Goal: Information Seeking & Learning: Learn about a topic

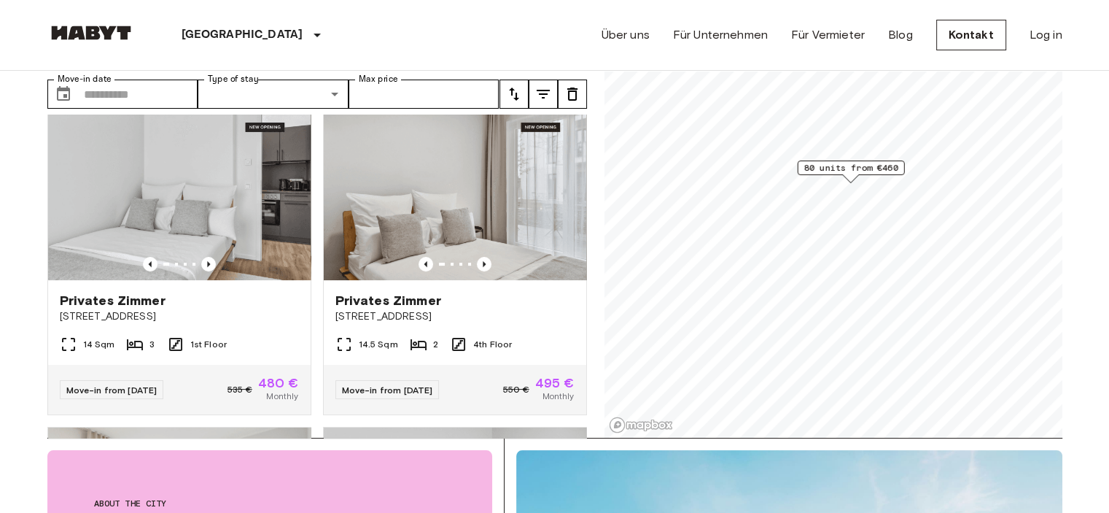
scroll to position [79, 0]
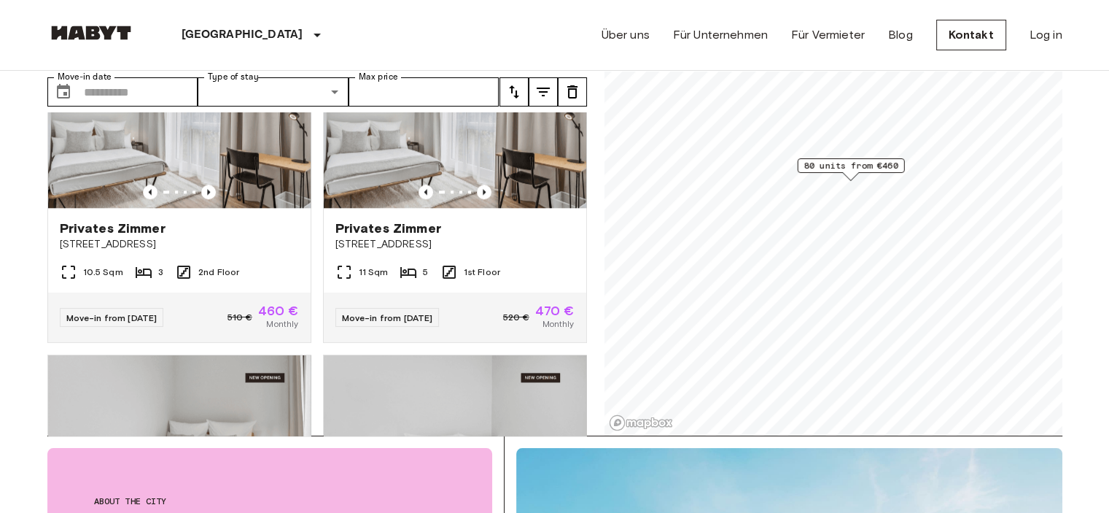
scroll to position [1704, 0]
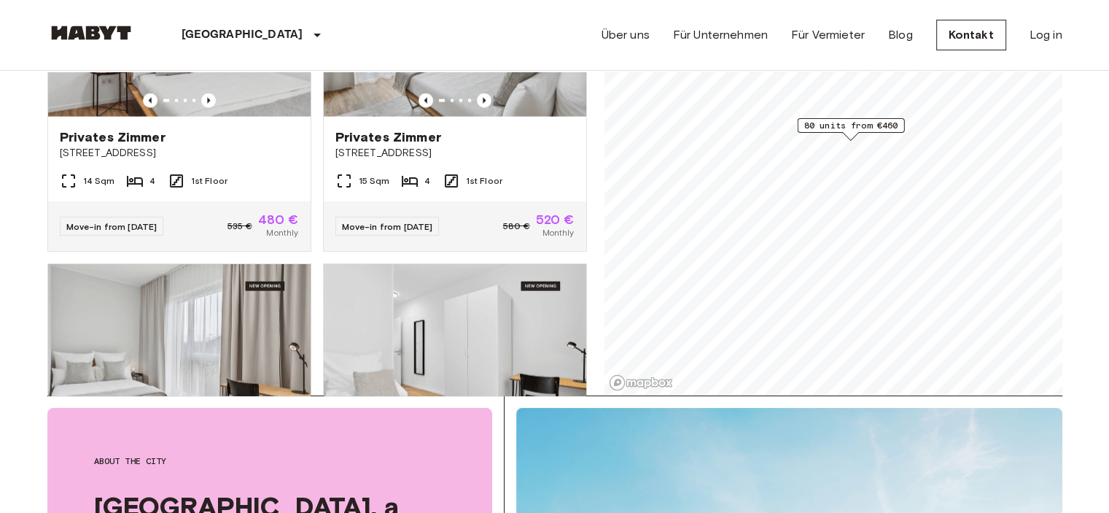
scroll to position [3366, 0]
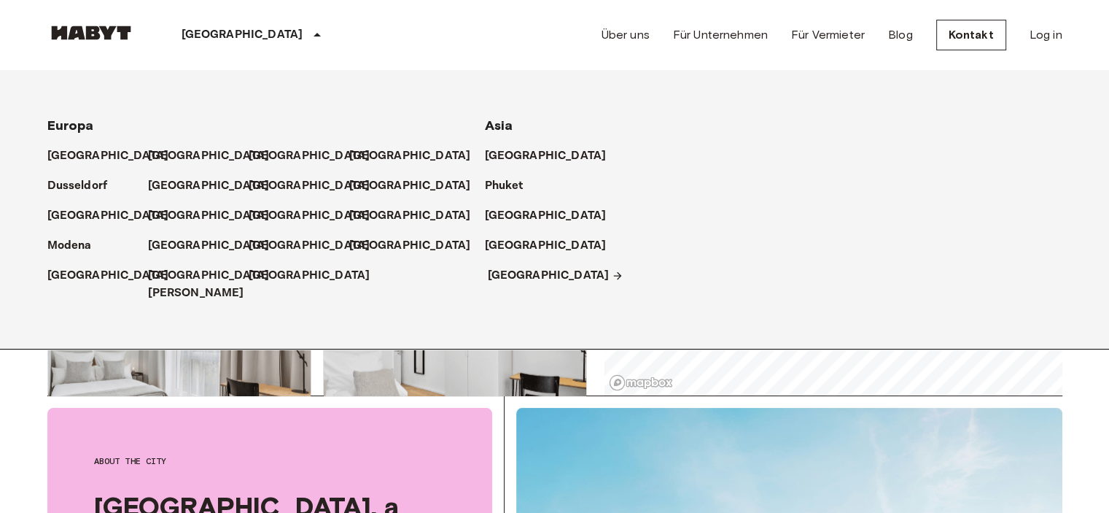
click at [505, 276] on p "[GEOGRAPHIC_DATA]" at bounding box center [549, 275] width 122 height 17
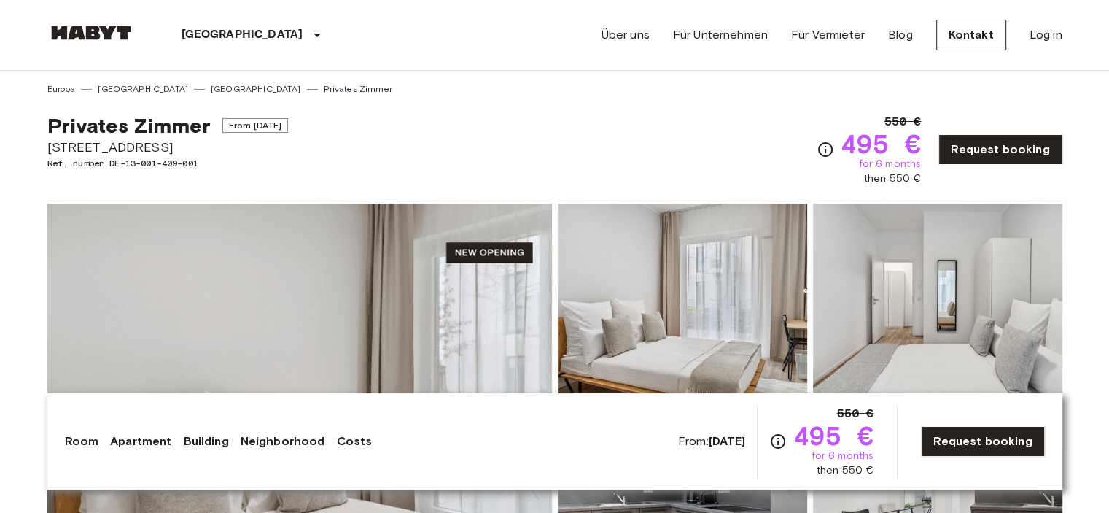
scroll to position [159, 0]
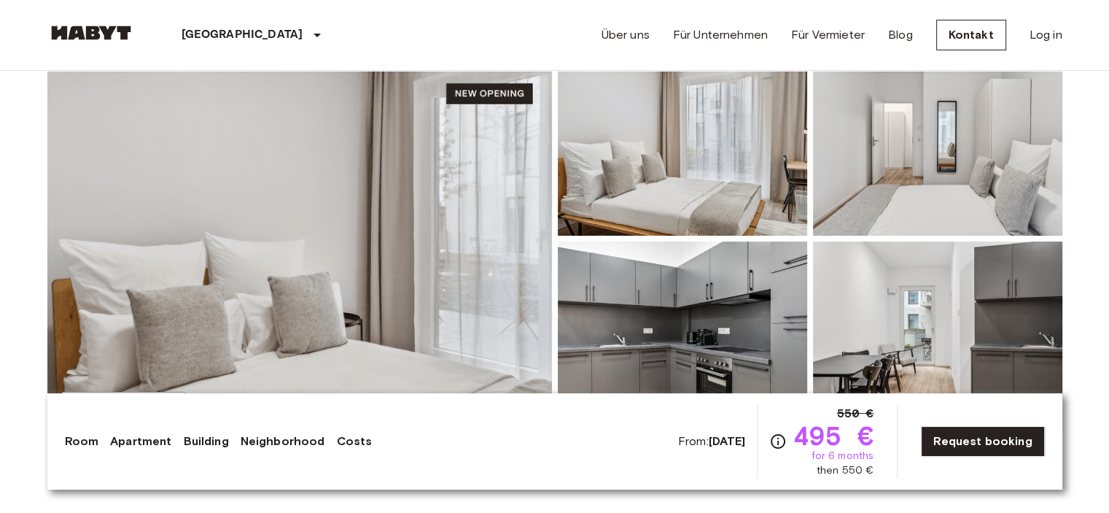
click at [435, 244] on img at bounding box center [299, 238] width 505 height 388
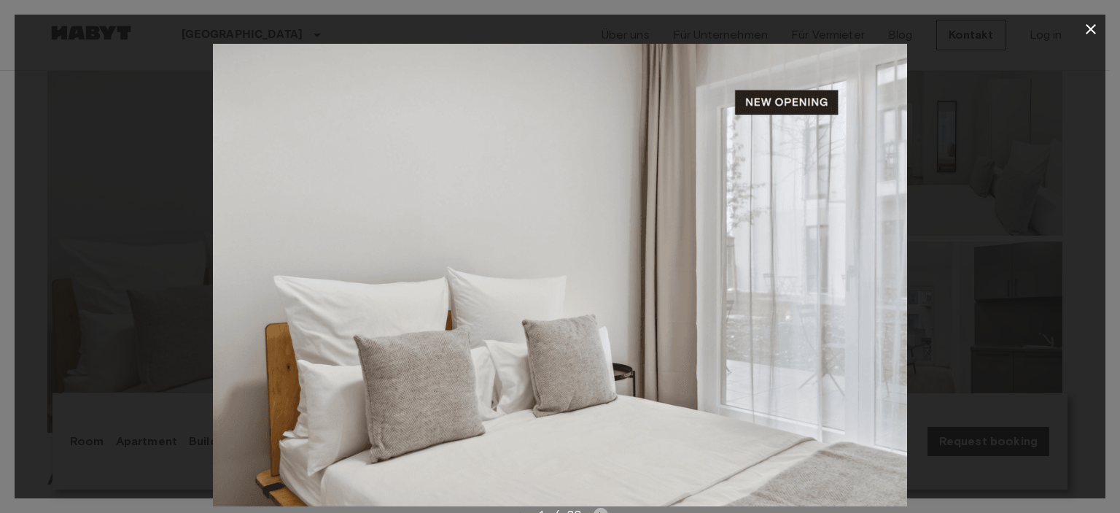
click at [601, 507] on icon "Next image" at bounding box center [601, 514] width 15 height 15
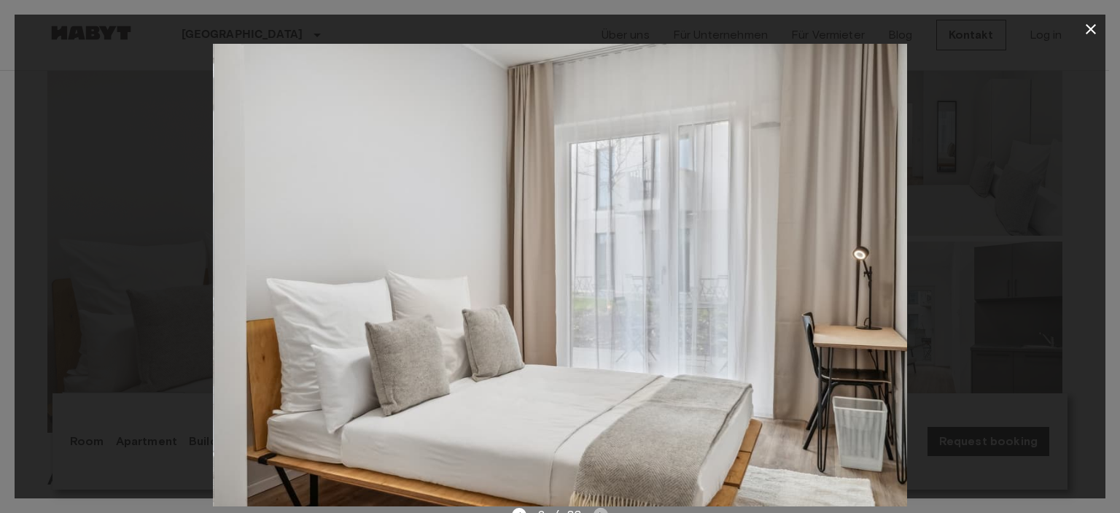
click at [601, 507] on icon "Next image" at bounding box center [601, 514] width 15 height 15
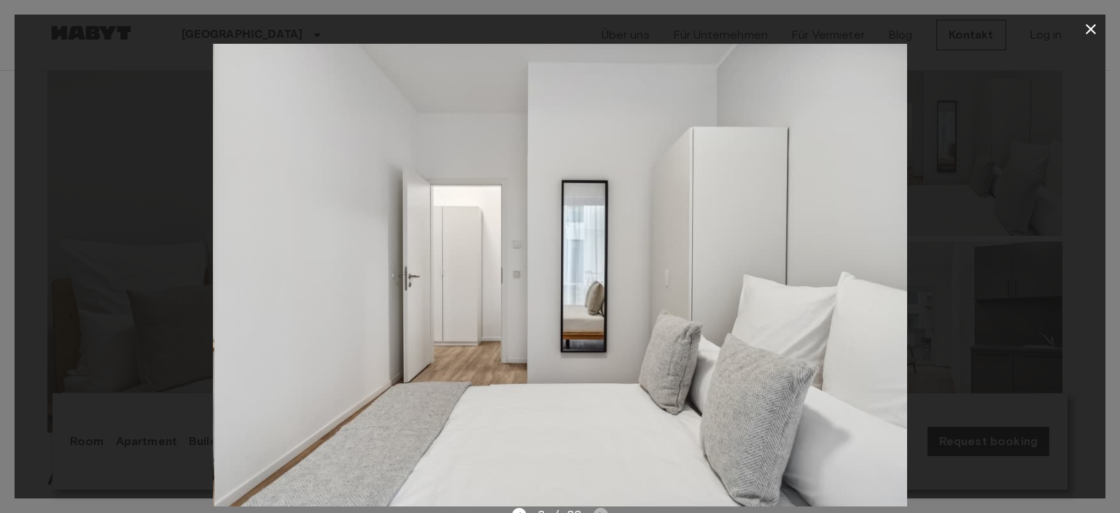
click at [601, 507] on icon "Next image" at bounding box center [601, 514] width 15 height 15
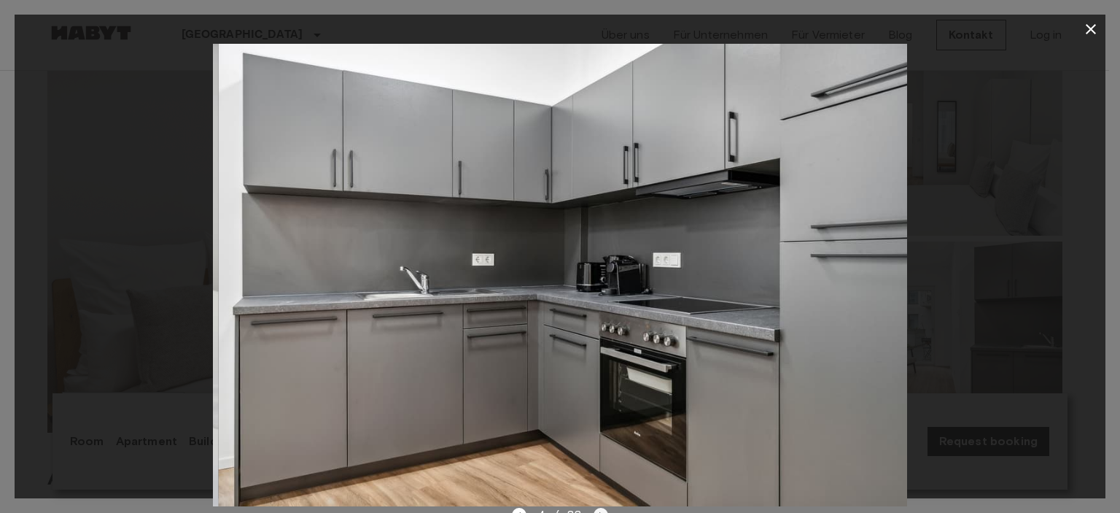
click at [601, 507] on icon "Next image" at bounding box center [601, 514] width 15 height 15
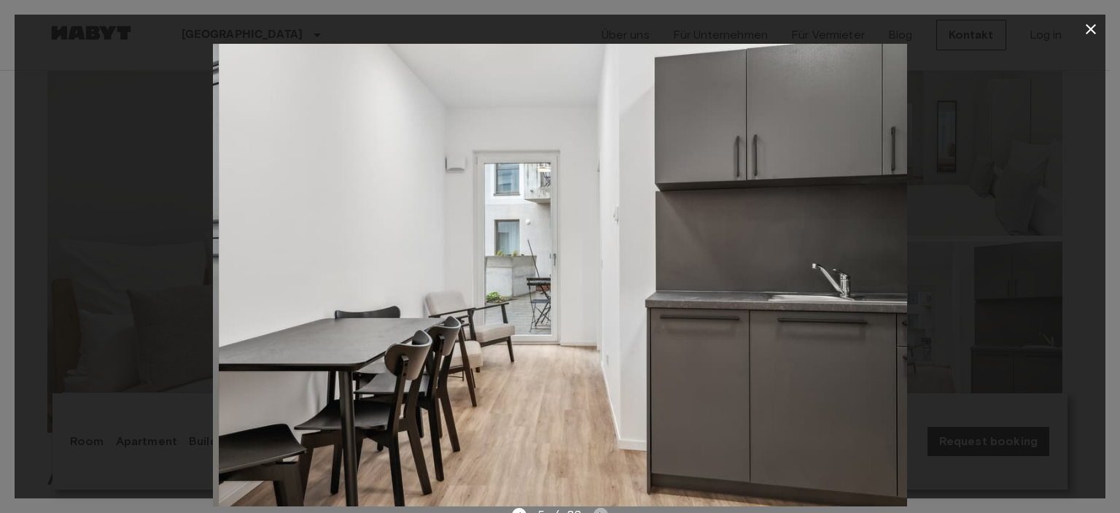
click at [601, 507] on icon "Next image" at bounding box center [601, 514] width 15 height 15
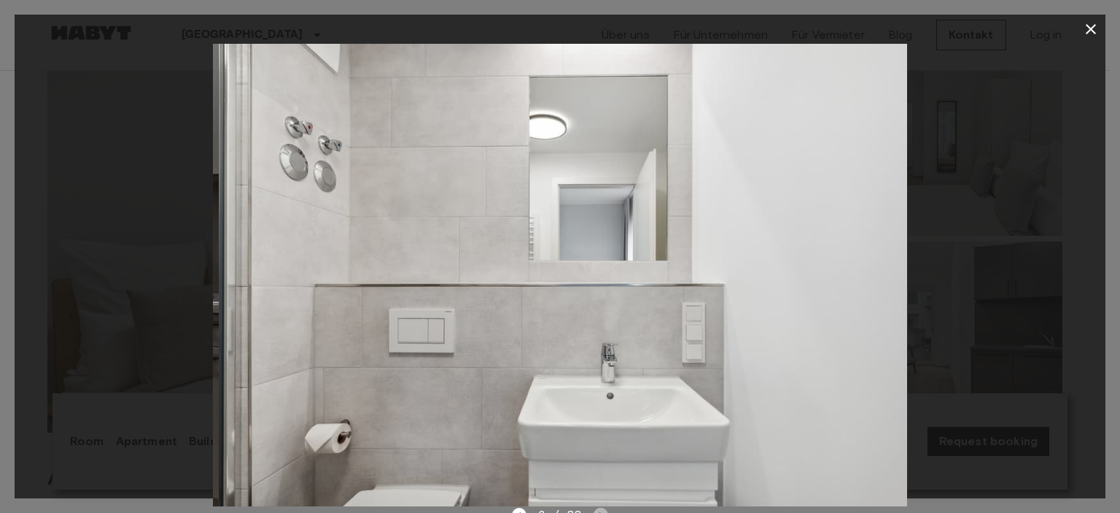
click at [601, 507] on icon "Next image" at bounding box center [601, 514] width 15 height 15
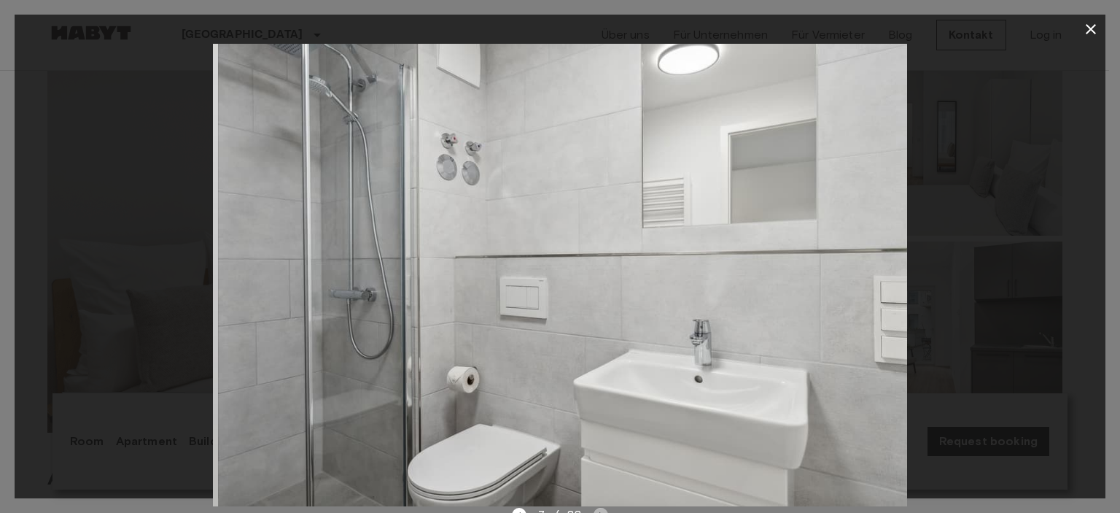
click at [601, 507] on icon "Next image" at bounding box center [601, 514] width 15 height 15
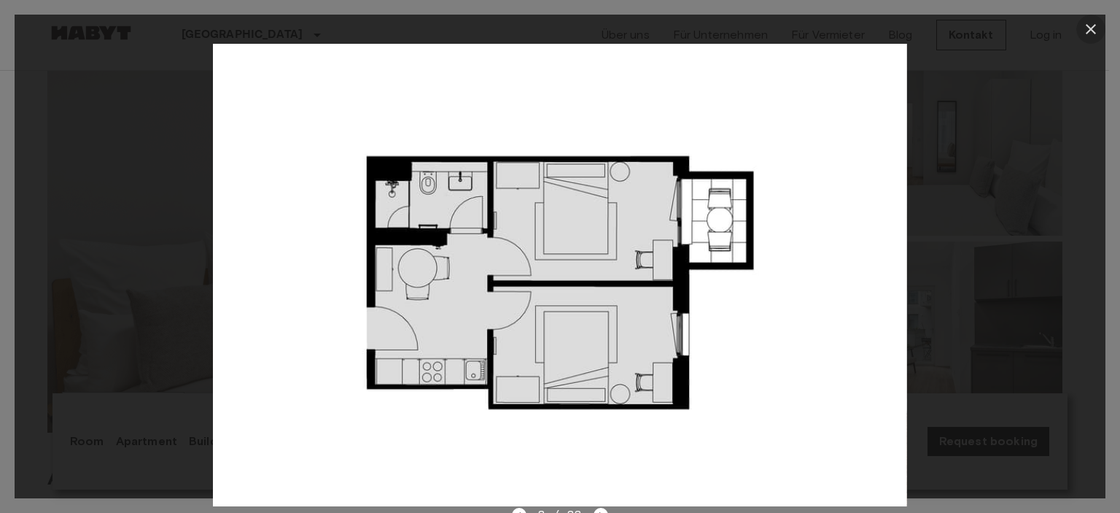
click at [1084, 31] on icon "button" at bounding box center [1090, 28] width 17 height 17
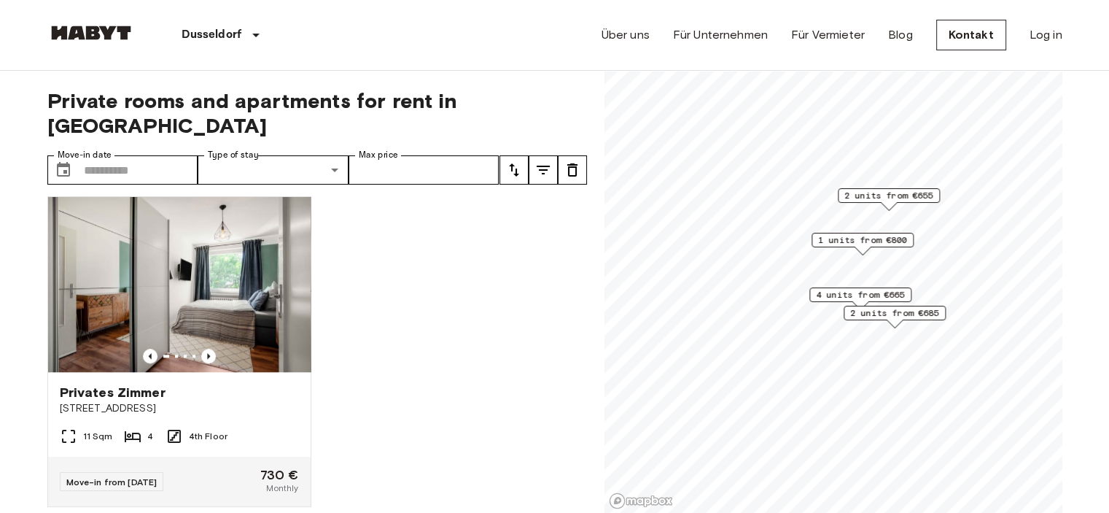
scroll to position [1339, 0]
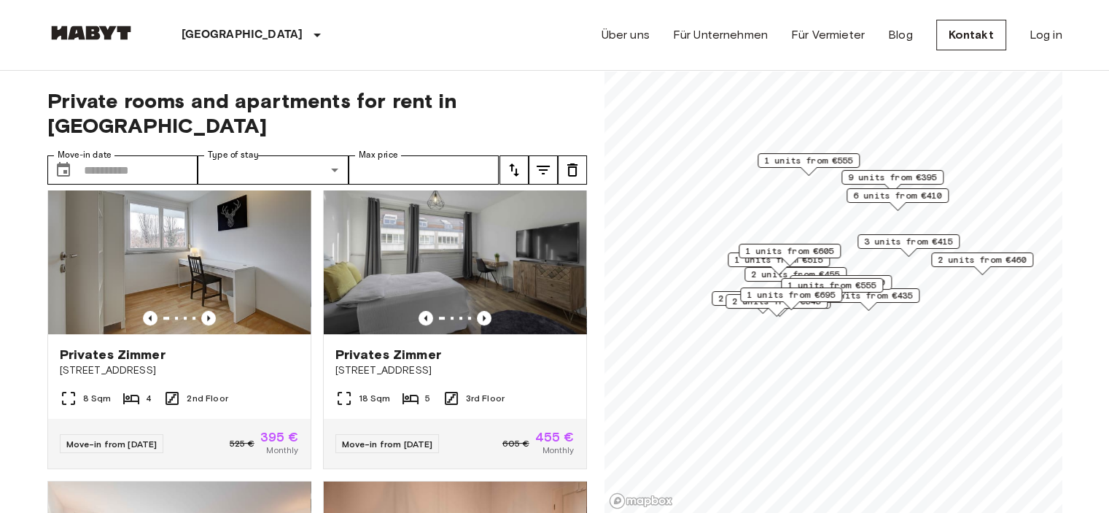
scroll to position [670, 0]
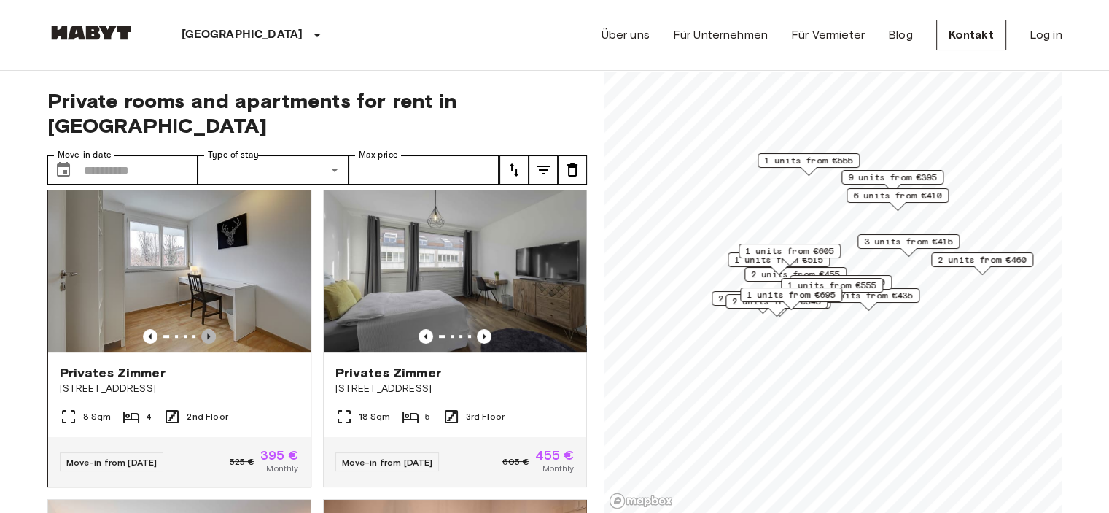
click at [206, 329] on icon "Previous image" at bounding box center [208, 336] width 15 height 15
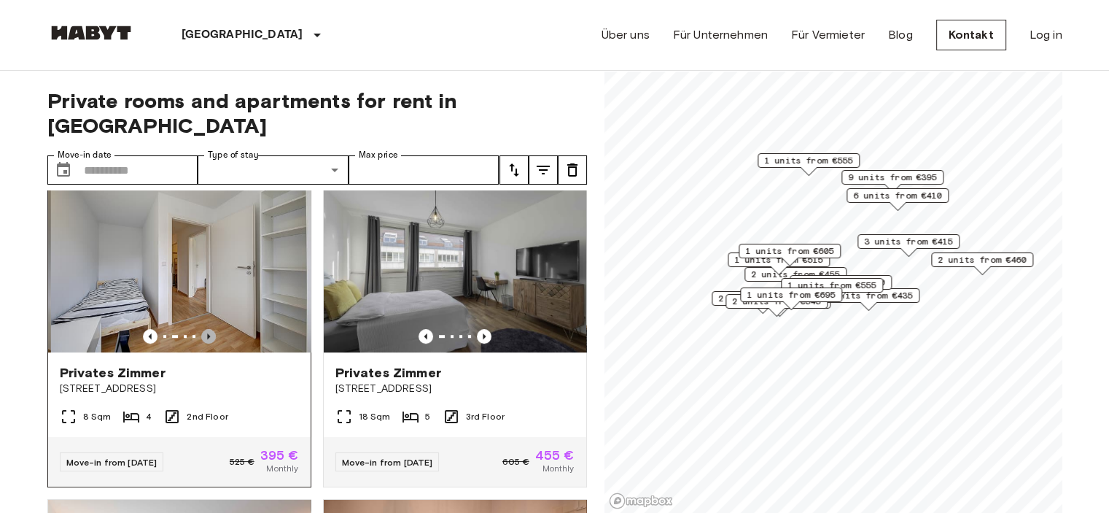
click at [206, 329] on icon "Previous image" at bounding box center [208, 336] width 15 height 15
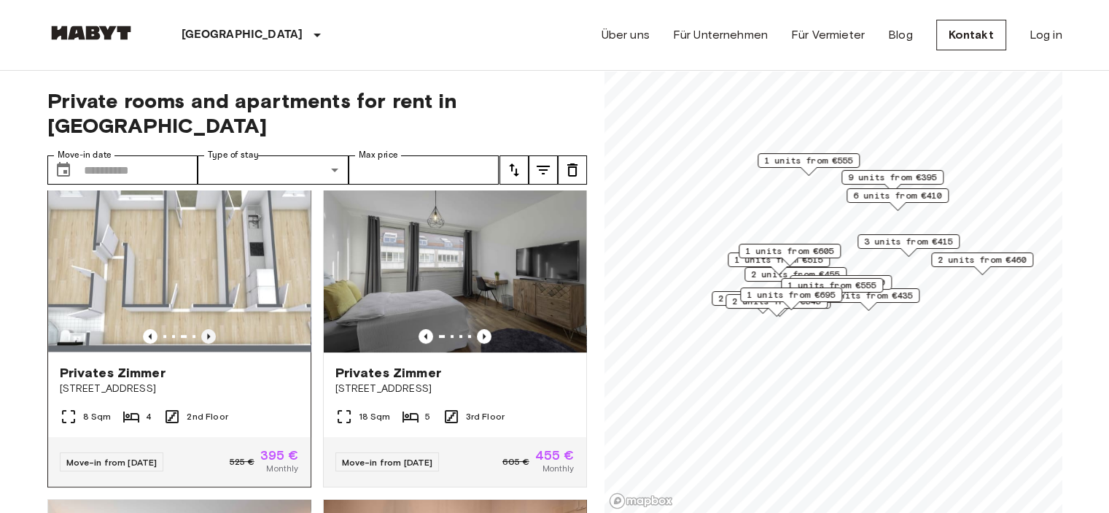
click at [206, 329] on icon "Previous image" at bounding box center [208, 336] width 15 height 15
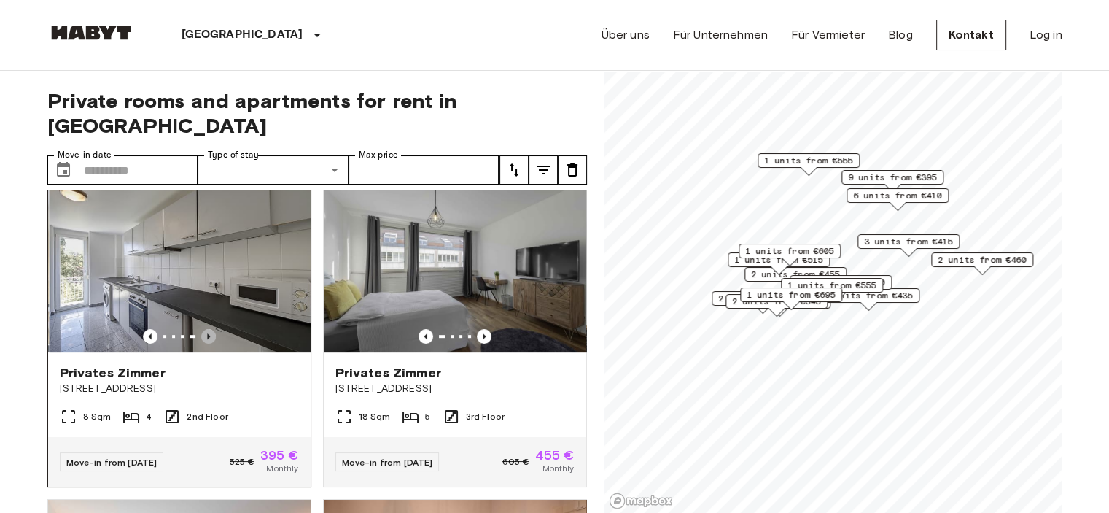
click at [206, 329] on icon "Previous image" at bounding box center [208, 336] width 15 height 15
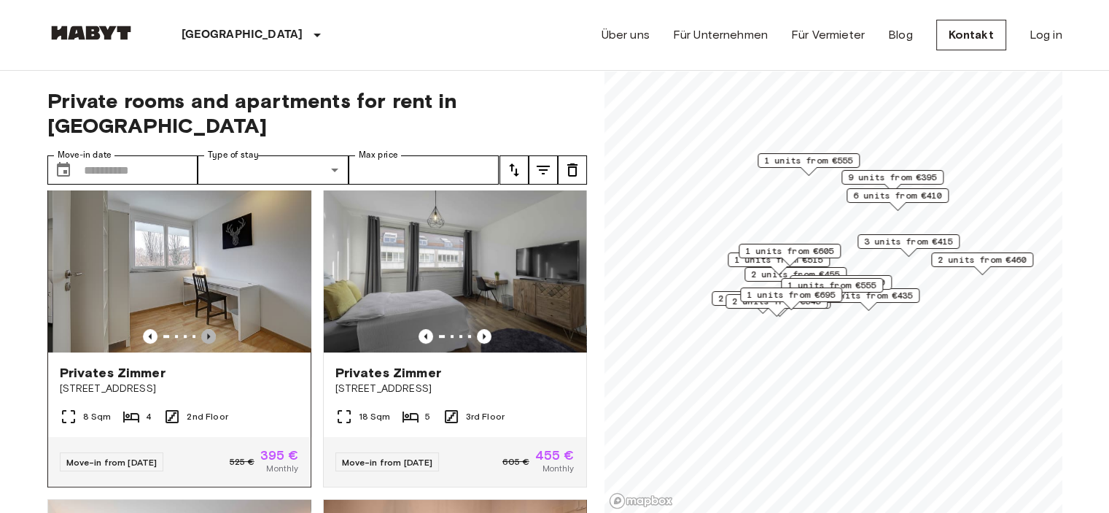
click at [206, 329] on icon "Previous image" at bounding box center [208, 336] width 15 height 15
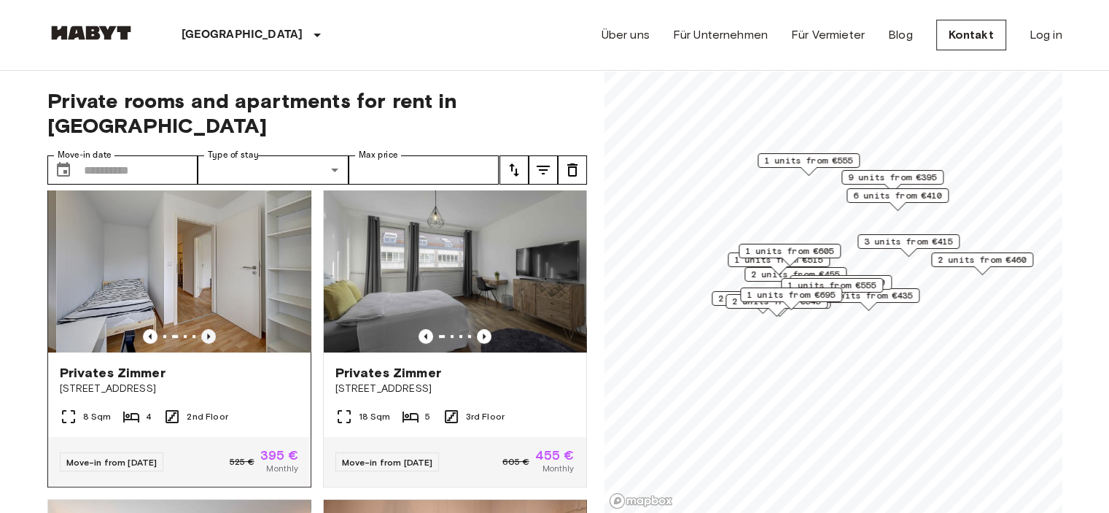
click at [206, 329] on icon "Previous image" at bounding box center [208, 336] width 15 height 15
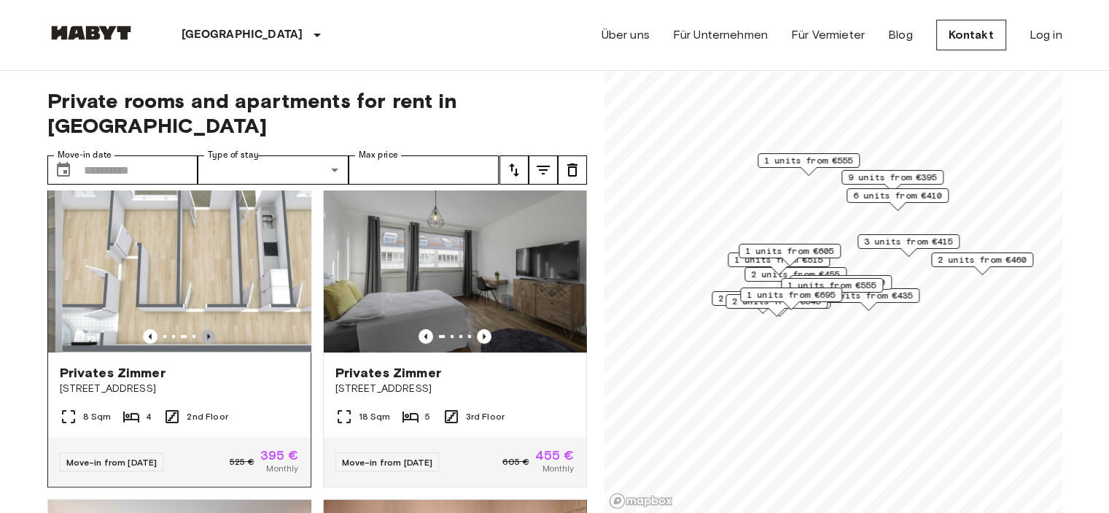
click at [206, 329] on icon "Previous image" at bounding box center [208, 336] width 15 height 15
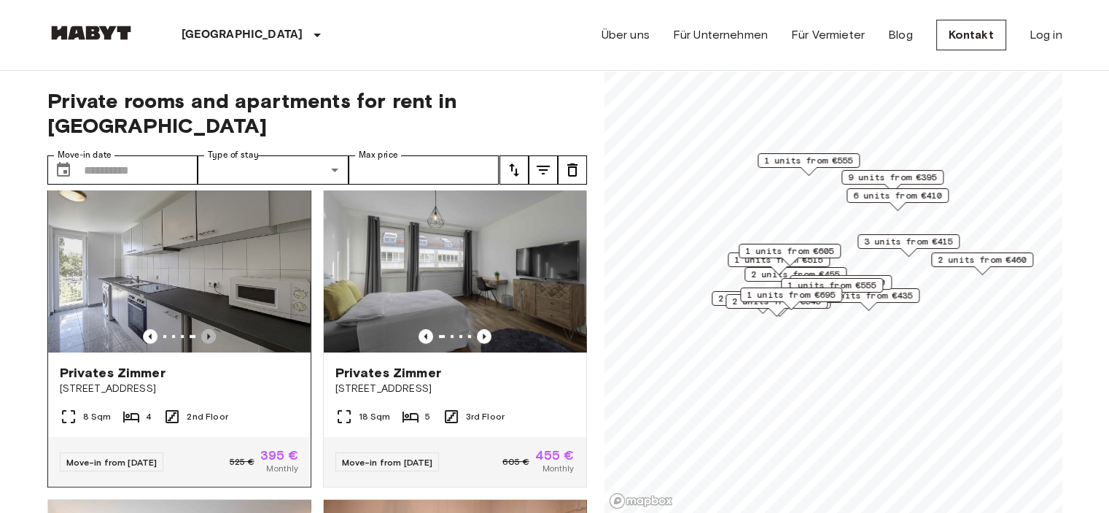
click at [206, 329] on icon "Previous image" at bounding box center [208, 336] width 15 height 15
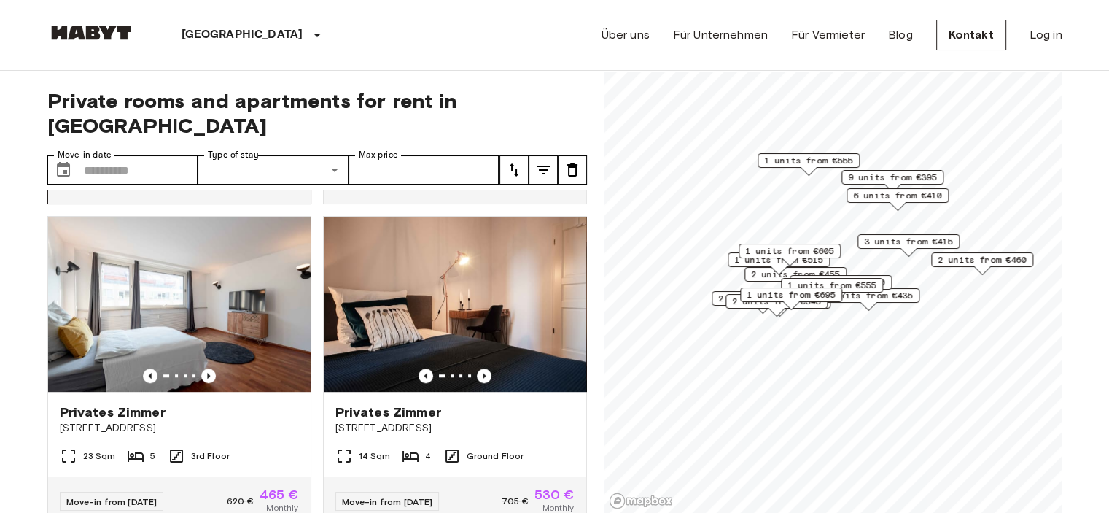
scroll to position [1135, 0]
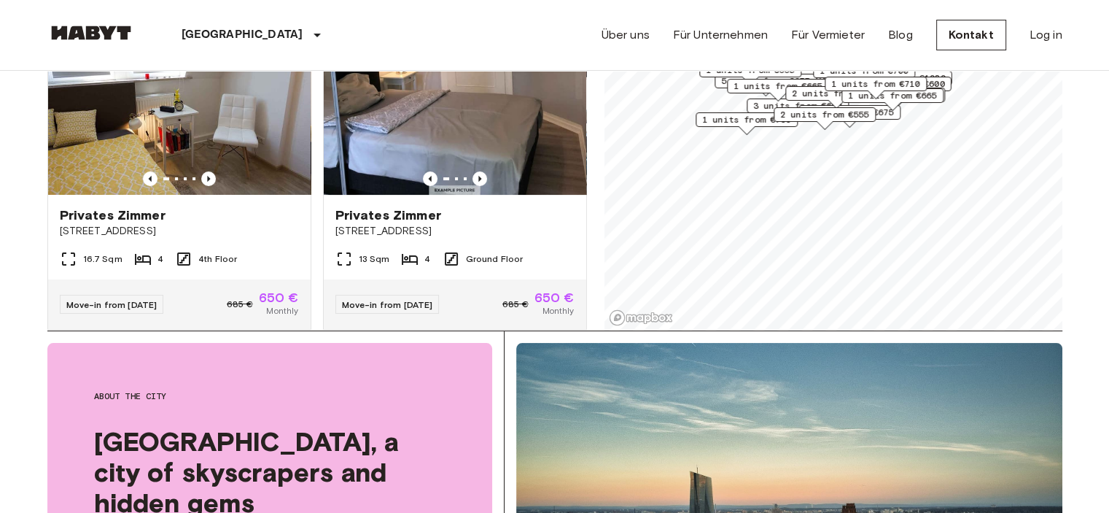
scroll to position [191, 0]
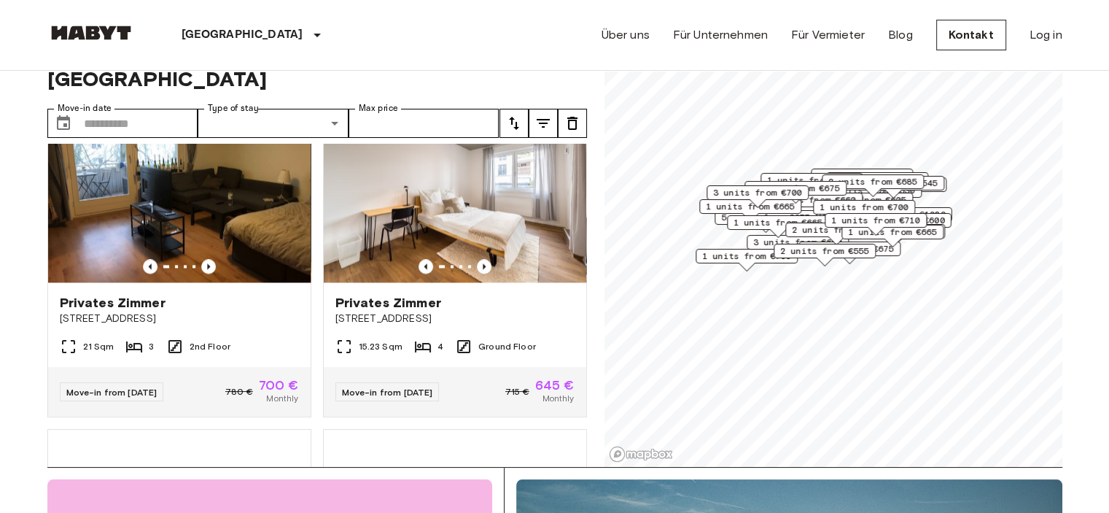
scroll to position [2373, 0]
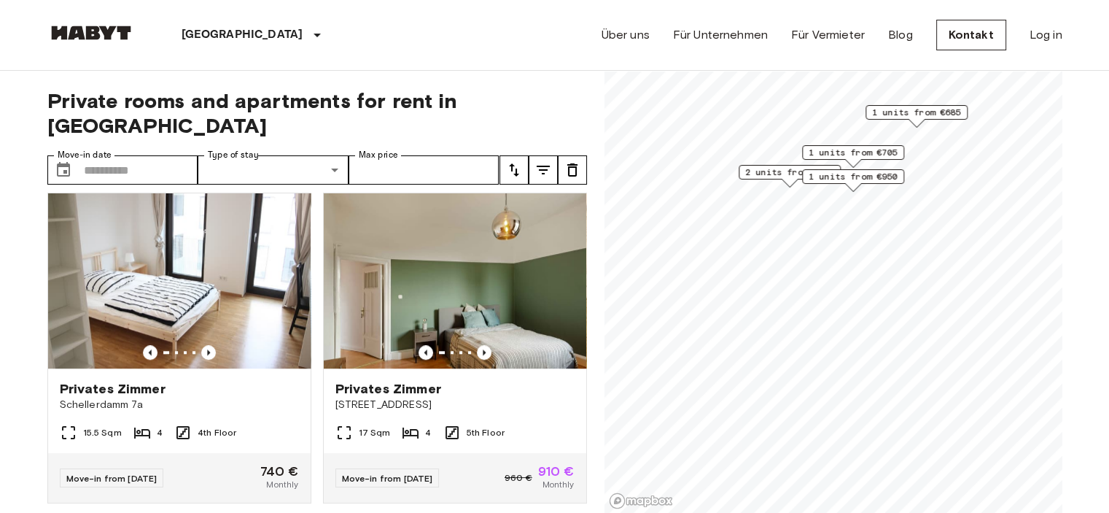
scroll to position [1339, 0]
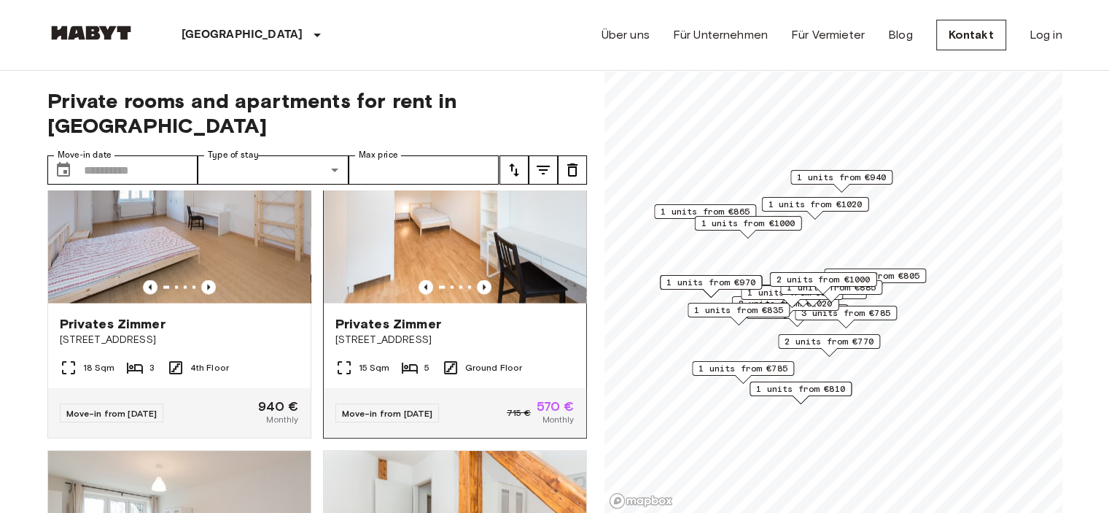
scroll to position [2976, 0]
click at [478, 294] on icon "Previous image" at bounding box center [484, 286] width 15 height 15
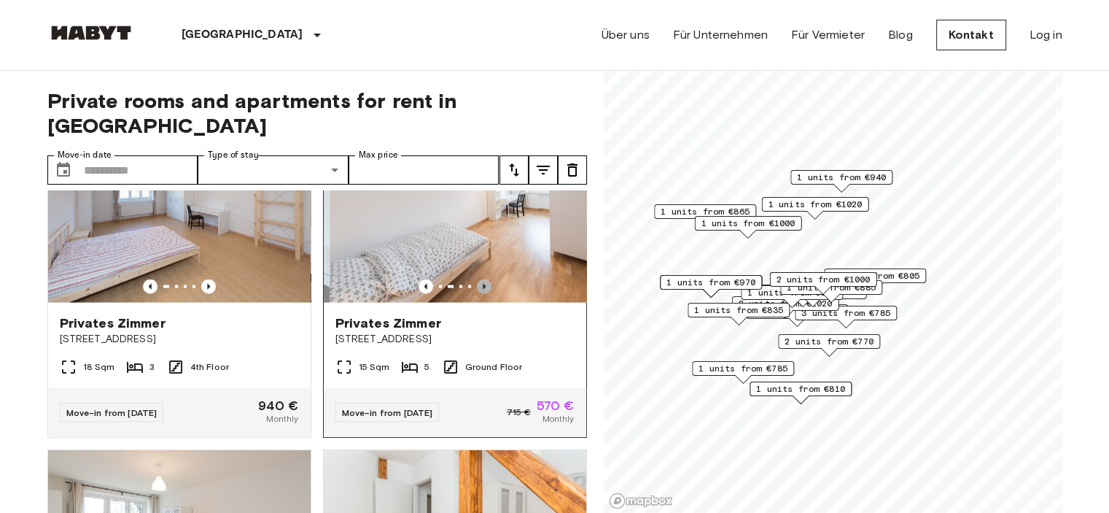
click at [478, 294] on icon "Previous image" at bounding box center [484, 286] width 15 height 15
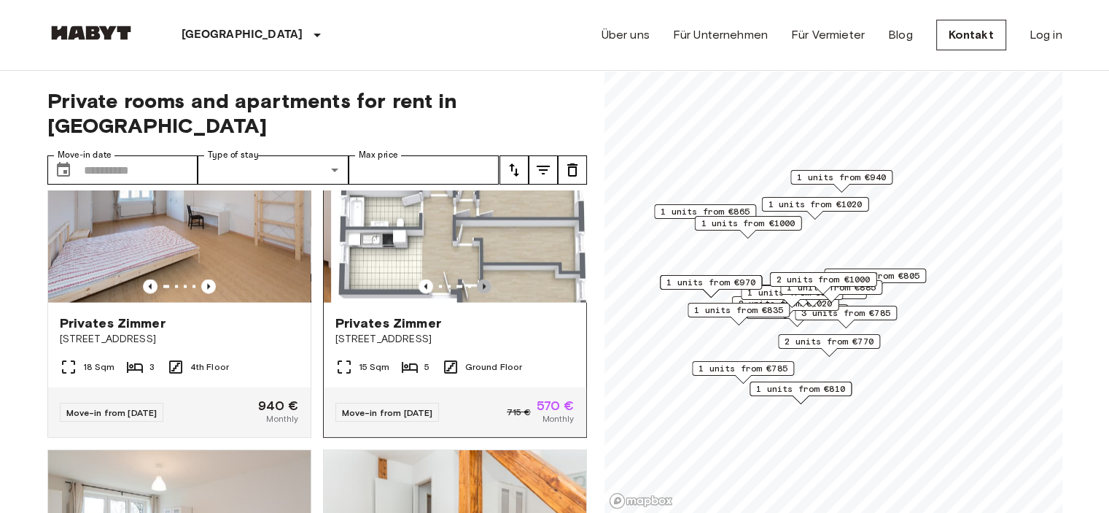
click at [478, 294] on icon "Previous image" at bounding box center [484, 286] width 15 height 15
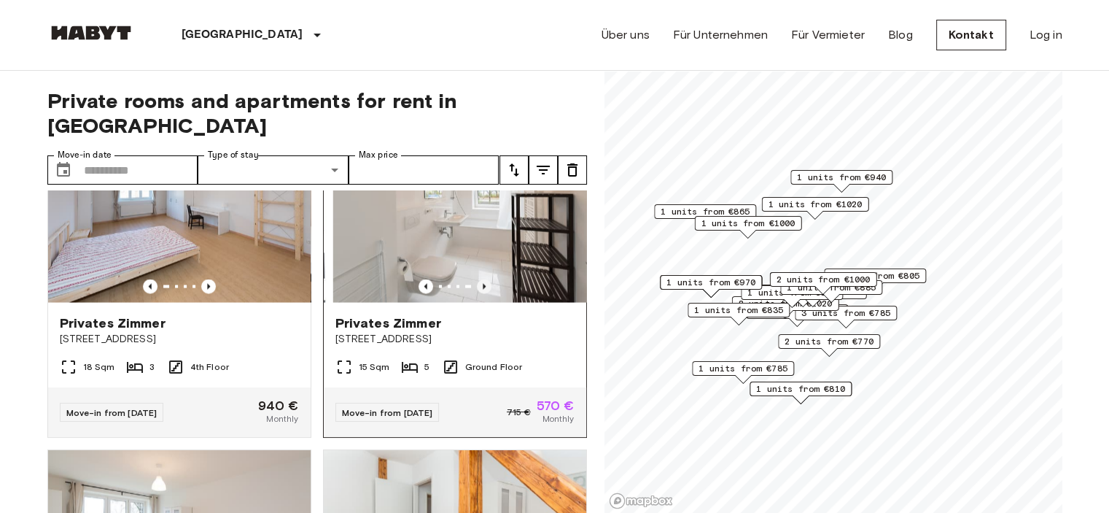
click at [478, 294] on icon "Previous image" at bounding box center [484, 286] width 15 height 15
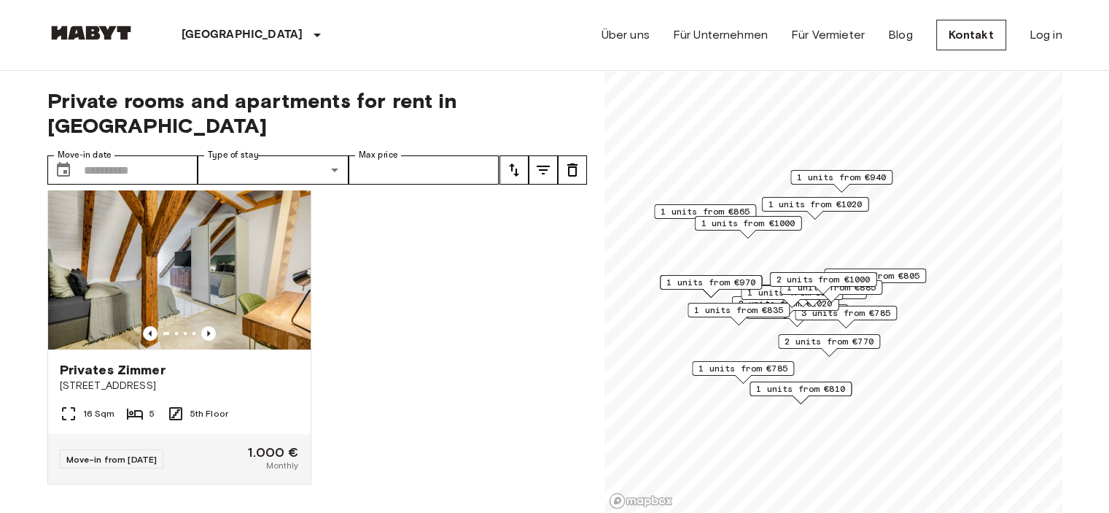
scroll to position [5624, 0]
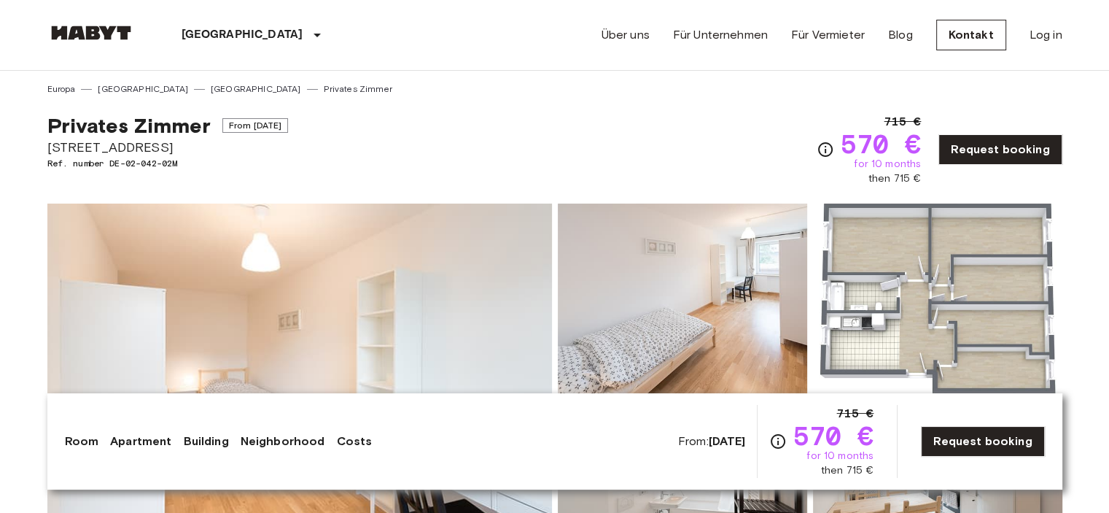
click at [507, 168] on div "Privates [PERSON_NAME] From [DATE] [STREET_ADDRESS]. number DE-02-042-02M 715 €…" at bounding box center [554, 141] width 1015 height 90
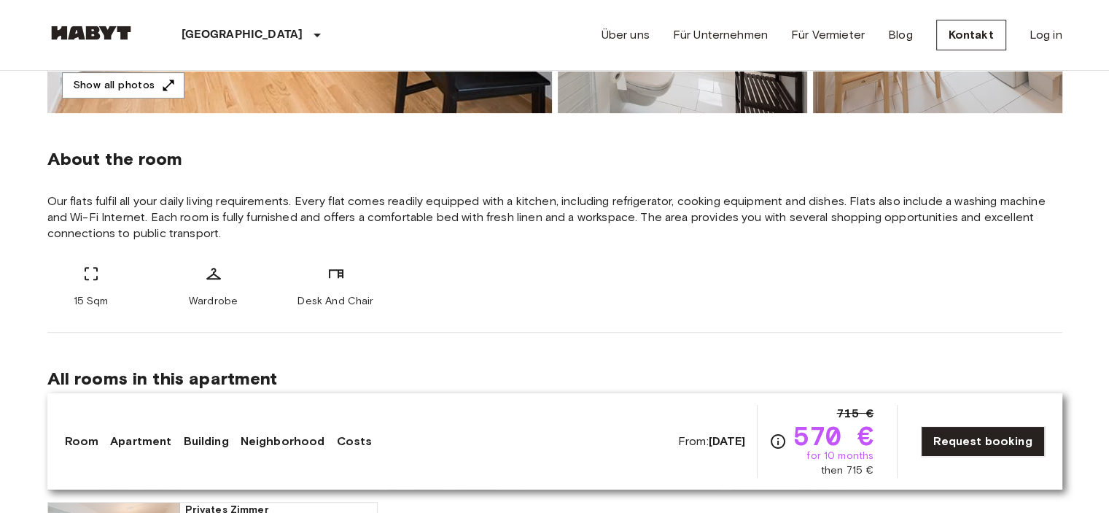
scroll to position [480, 0]
